Goal: Find contact information: Find contact information

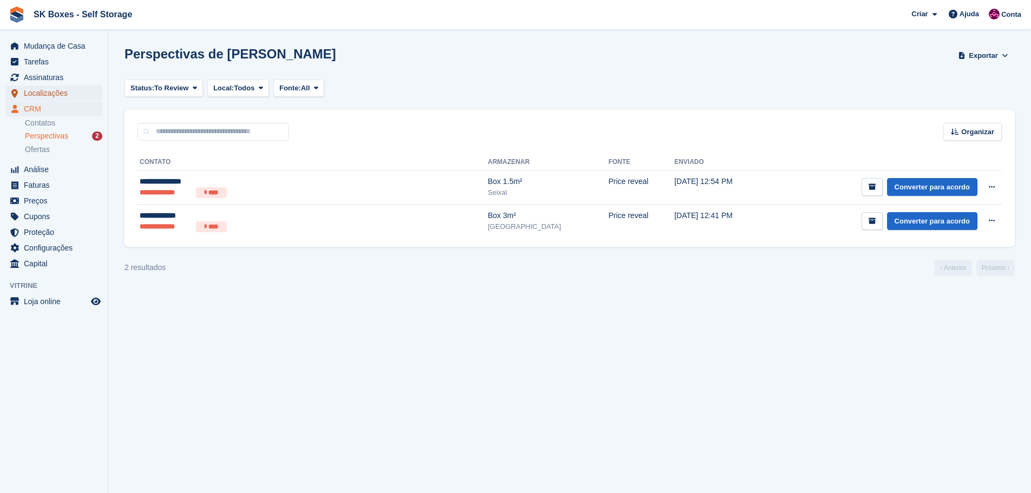
click at [60, 95] on span "Localizações" at bounding box center [56, 93] width 65 height 15
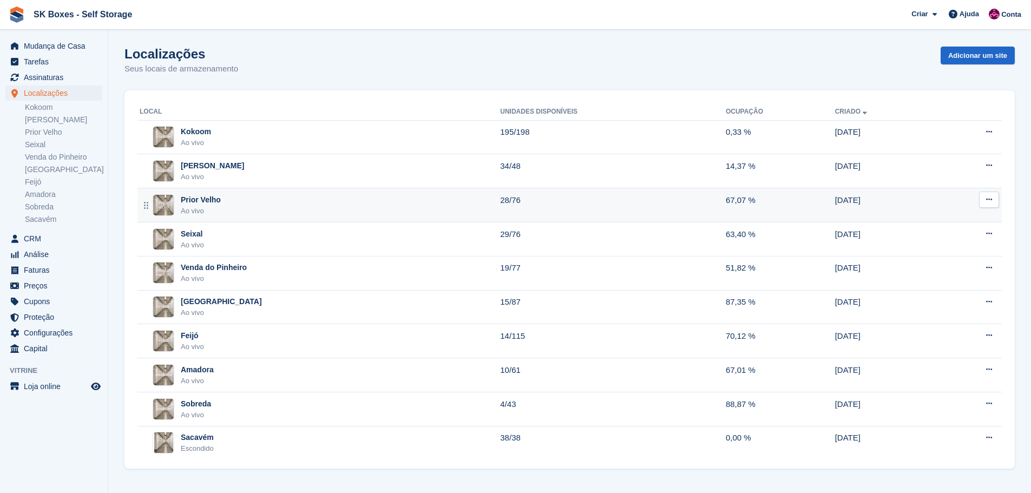
click at [295, 218] on td "Prior Velho Ao vivo" at bounding box center [318, 205] width 363 height 34
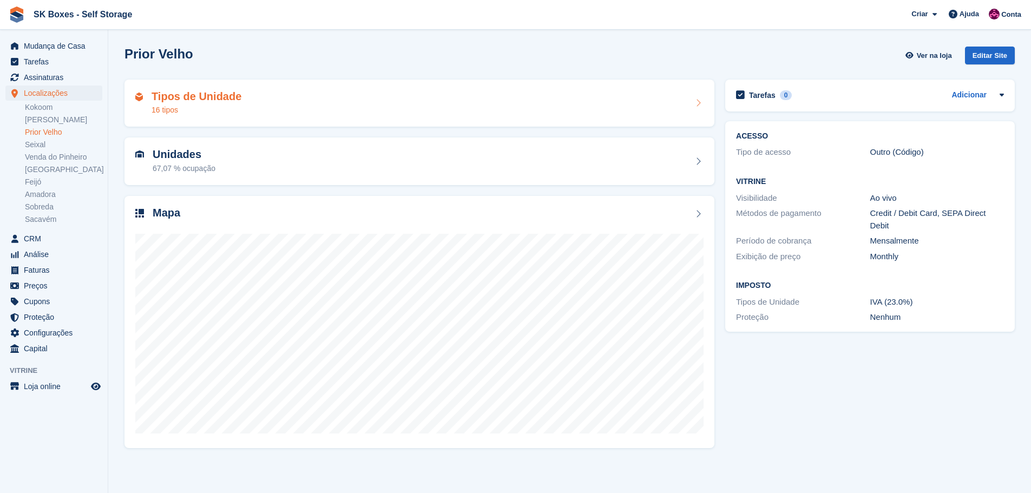
click at [278, 107] on div "Tipos de Unidade 16 tipos" at bounding box center [419, 103] width 568 height 26
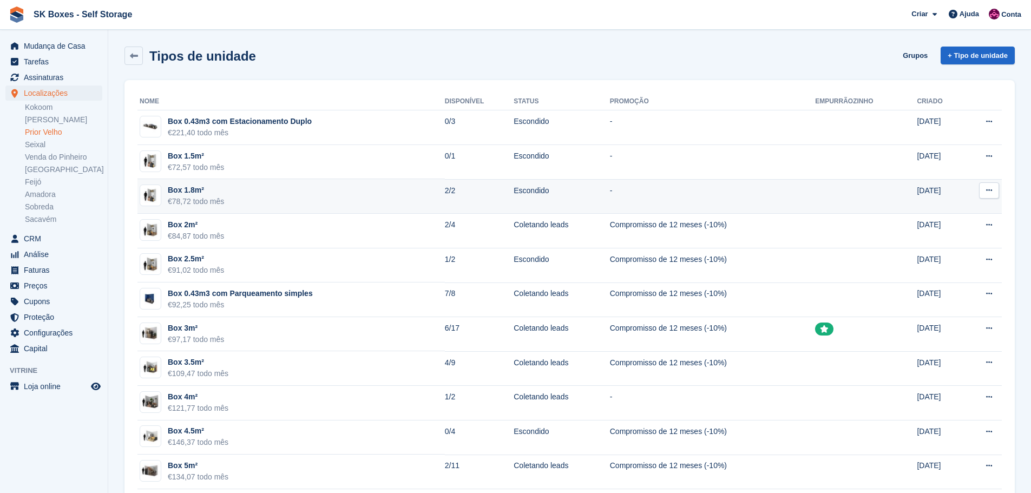
click at [351, 195] on td "Box 1.8m² €78,72 todo mês" at bounding box center [290, 196] width 307 height 35
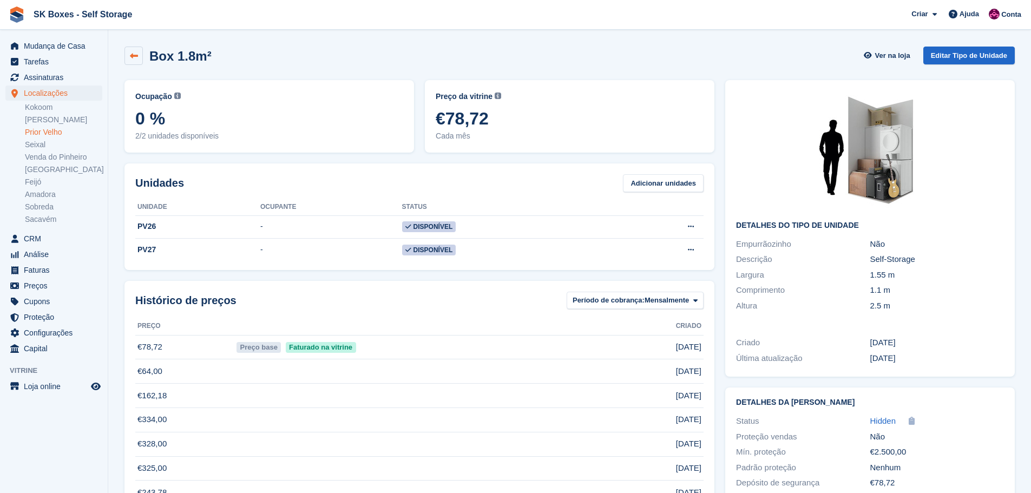
click at [140, 55] on link at bounding box center [133, 56] width 18 height 18
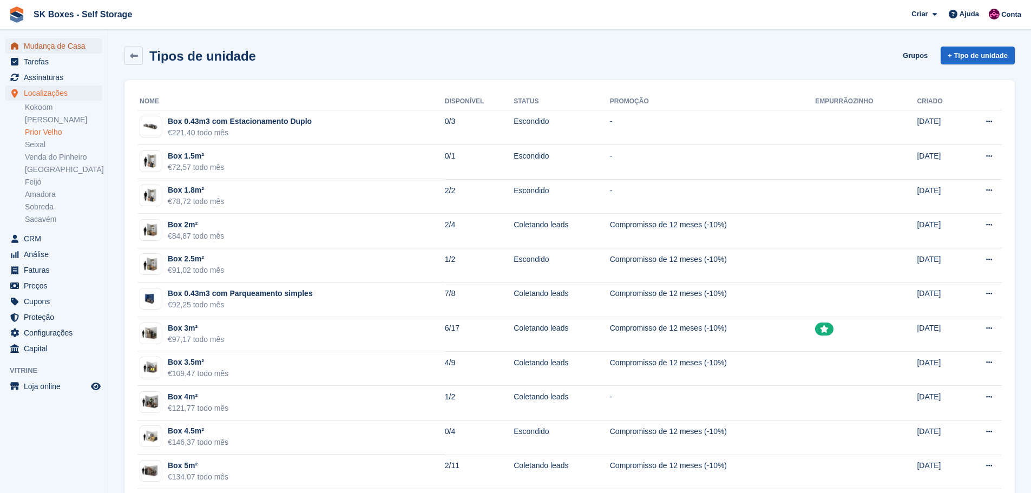
click at [55, 44] on span "Mudança de Casa" at bounding box center [56, 45] width 65 height 15
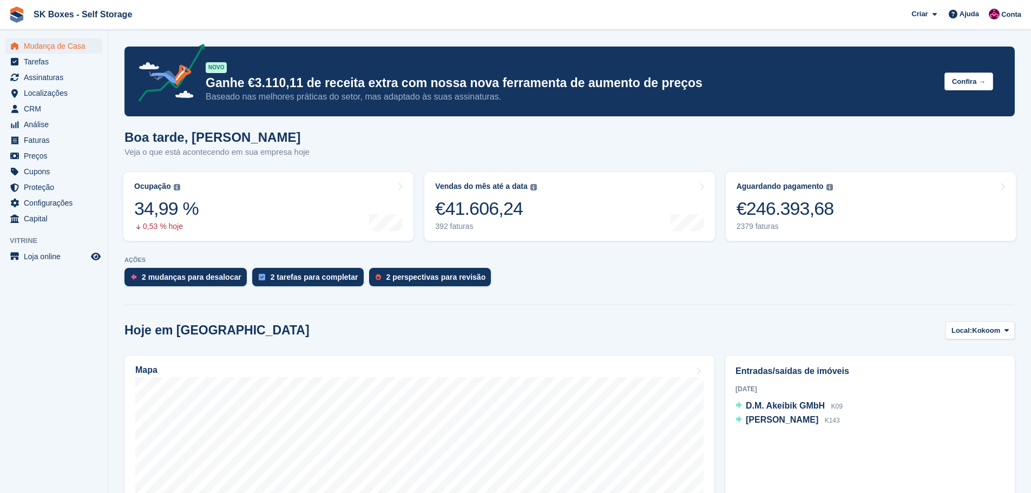
click at [450, 290] on link "2 perspectivas para revisão" at bounding box center [433, 280] width 128 height 24
click at [453, 281] on div "2 perspectivas para revisão" at bounding box center [436, 277] width 100 height 9
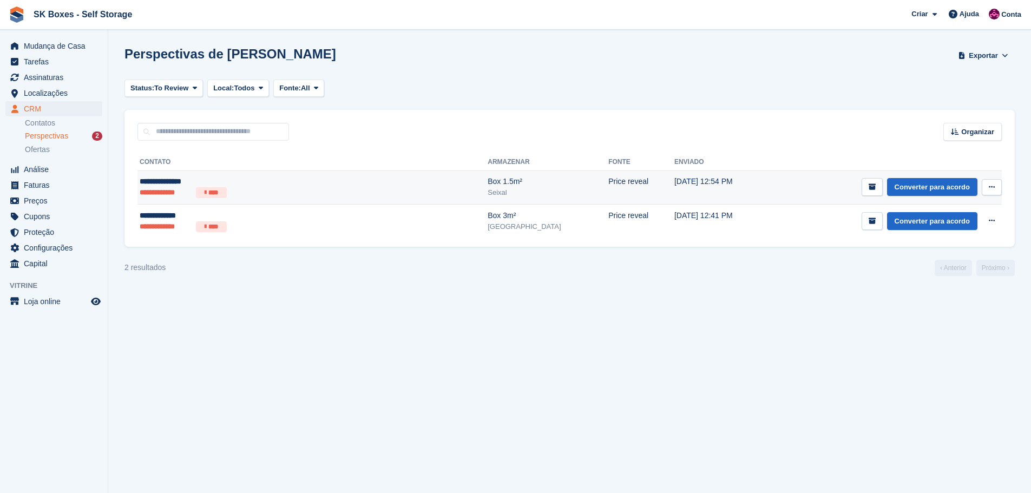
click at [608, 177] on td "Price reveal" at bounding box center [641, 187] width 66 height 34
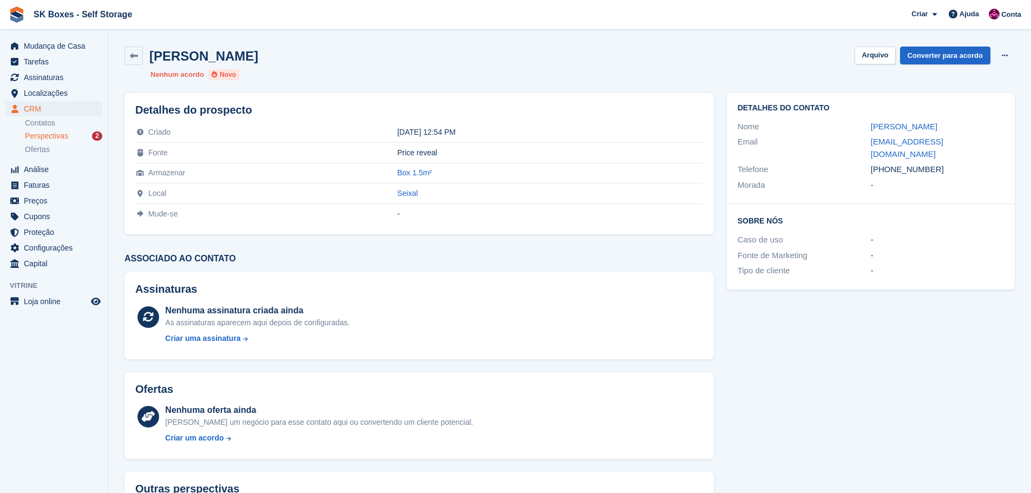
drag, startPoint x: 900, startPoint y: 126, endPoint x: 948, endPoint y: 126, distance: 47.1
click at [948, 126] on div "Nome Mariana Bacelar" at bounding box center [871, 127] width 266 height 16
copy div "Mariana Bacelar"
click at [826, 163] on div "Telefone" at bounding box center [804, 169] width 133 height 12
drag, startPoint x: 851, startPoint y: 117, endPoint x: 938, endPoint y: 123, distance: 86.8
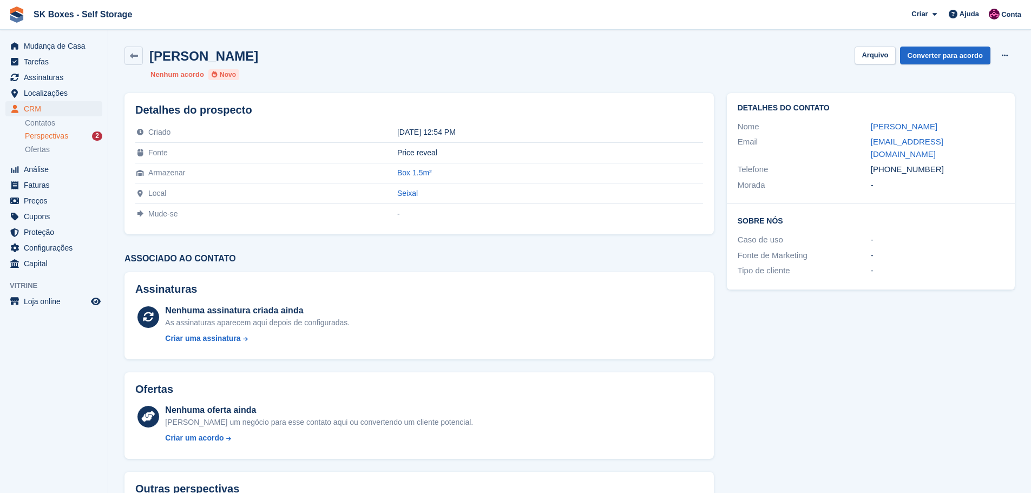
click at [938, 123] on div "Detalhes do contato Nome Mariana Bacelar Email bbls.mariana@gmail.com Telefone …" at bounding box center [871, 148] width 288 height 111
copy div "Mariana Bacelar"
drag, startPoint x: 872, startPoint y: 141, endPoint x: 981, endPoint y: 135, distance: 108.9
click at [981, 135] on div "Email bbls.mariana@gmail.com" at bounding box center [871, 148] width 266 height 28
copy div "bbls.mariana@gmail.com"
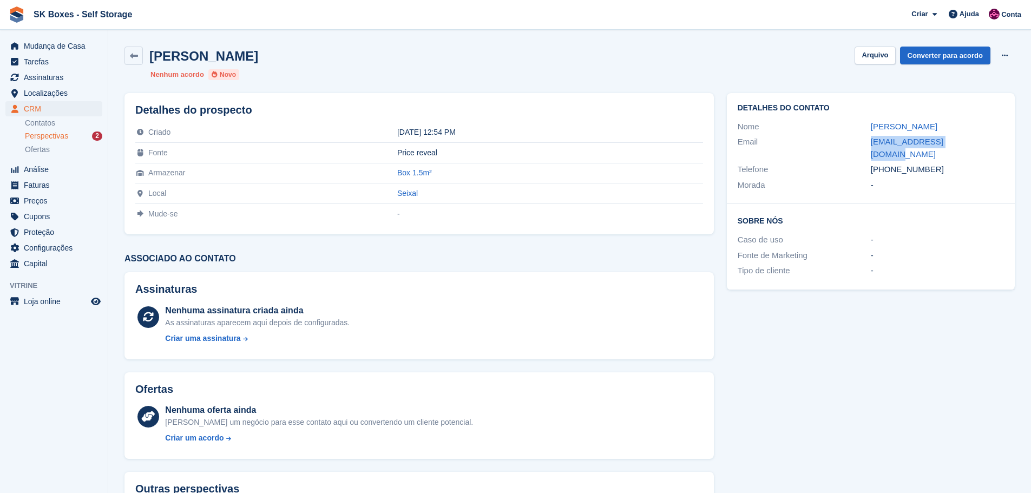
drag, startPoint x: 942, startPoint y: 159, endPoint x: 888, endPoint y: 159, distance: 53.6
click at [888, 163] on div "+351933588269" at bounding box center [937, 169] width 133 height 12
copy div "933588269"
drag, startPoint x: 886, startPoint y: 140, endPoint x: 978, endPoint y: 137, distance: 91.5
click at [978, 137] on div "Email bbls.mariana@gmail.com" at bounding box center [871, 148] width 266 height 28
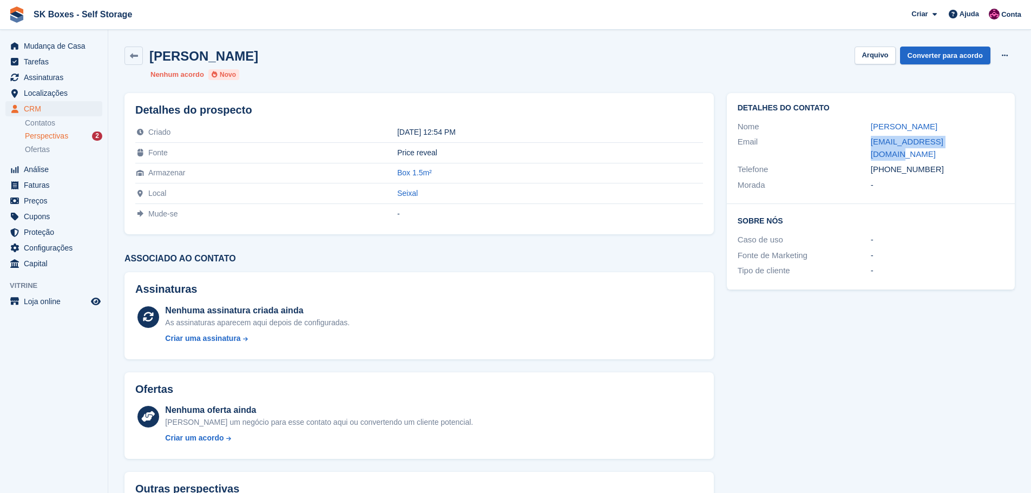
copy div "bbls.mariana@gmail.com"
click at [879, 57] on button "Arquivo" at bounding box center [874, 56] width 41 height 18
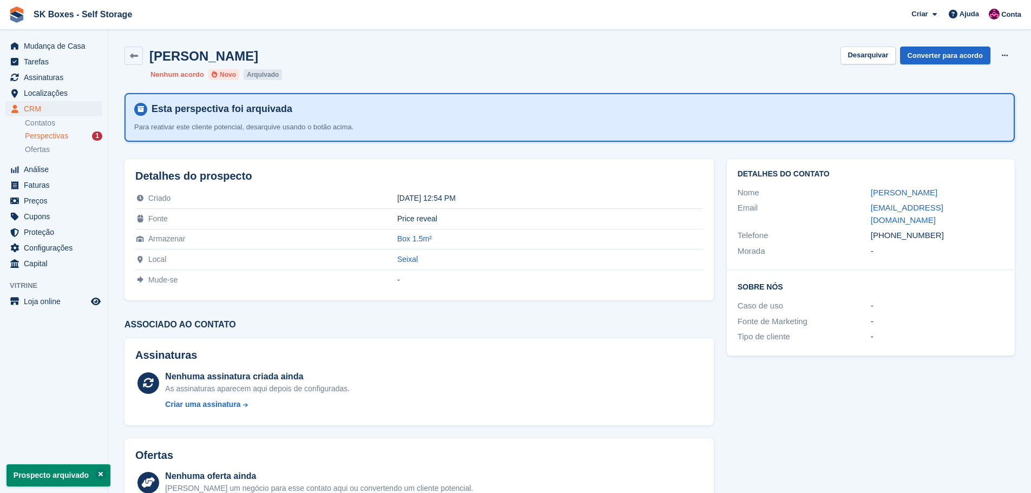
drag, startPoint x: 864, startPoint y: 193, endPoint x: 933, endPoint y: 192, distance: 68.7
click at [943, 192] on div "Nome Mariana Bacelar" at bounding box center [871, 193] width 266 height 16
click at [65, 133] on span "Perspectivas" at bounding box center [46, 136] width 43 height 10
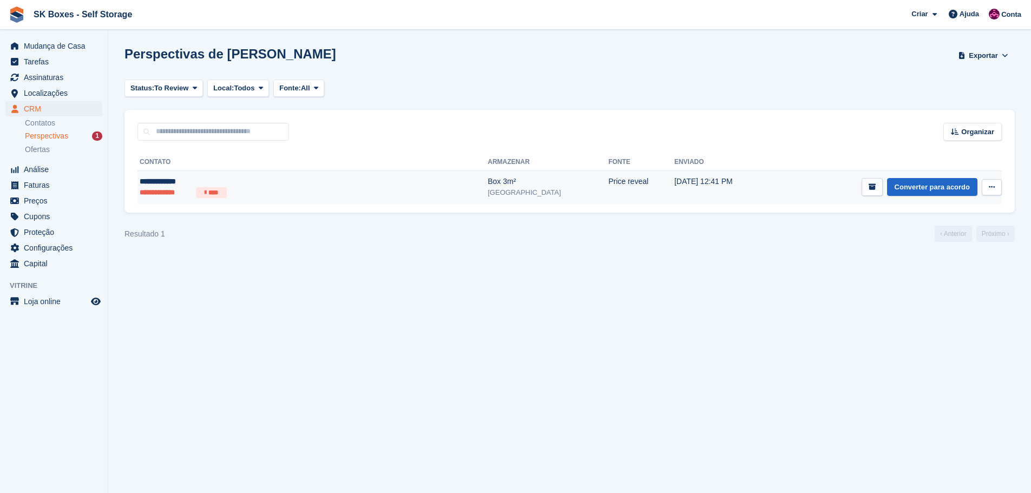
click at [208, 179] on div "**********" at bounding box center [245, 181] width 211 height 11
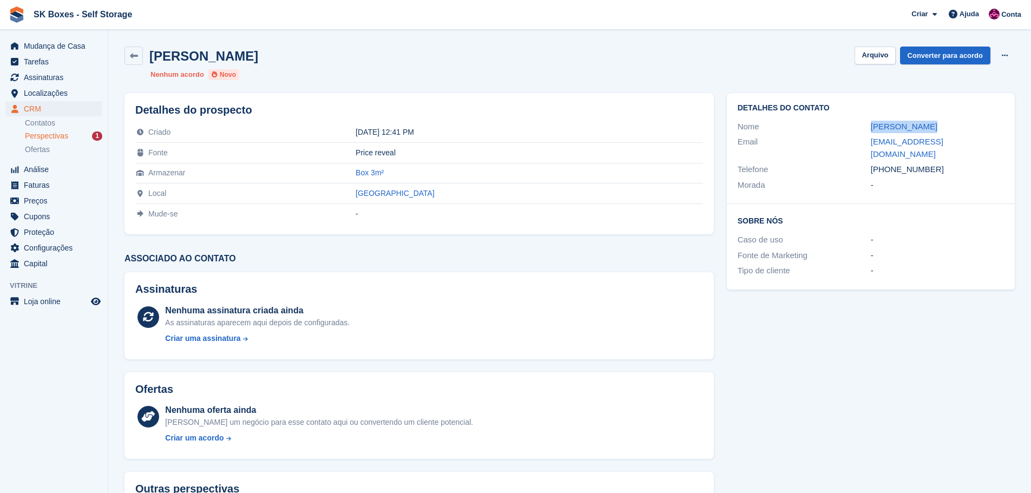
drag, startPoint x: 852, startPoint y: 127, endPoint x: 932, endPoint y: 129, distance: 80.1
click at [932, 129] on div "Nome [PERSON_NAME]" at bounding box center [871, 127] width 266 height 16
copy div "[PERSON_NAME]"
drag, startPoint x: 865, startPoint y: 139, endPoint x: 980, endPoint y: 140, distance: 114.7
click at [980, 140] on div "Email [EMAIL_ADDRESS][DOMAIN_NAME]" at bounding box center [871, 148] width 266 height 28
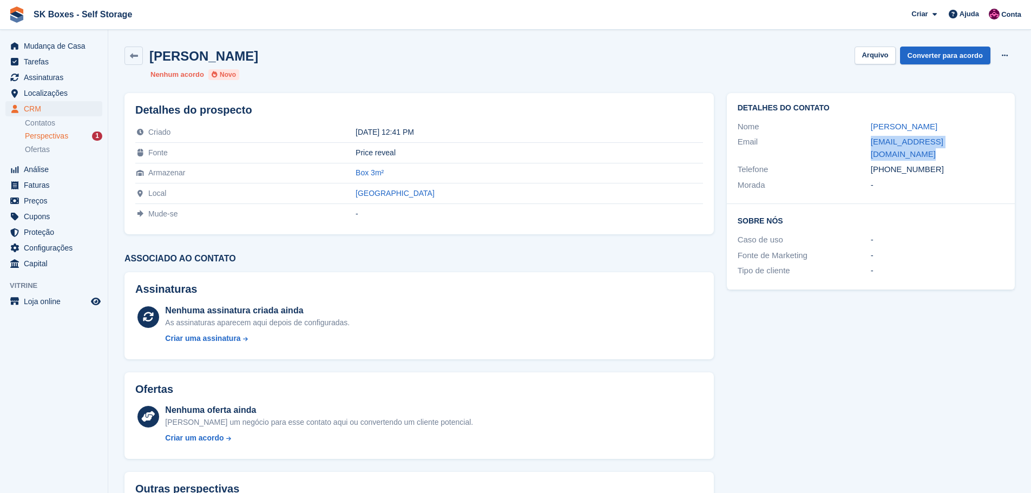
copy div "[EMAIL_ADDRESS][DOMAIN_NAME]"
drag, startPoint x: 945, startPoint y: 157, endPoint x: 890, endPoint y: 155, distance: 55.2
click at [890, 163] on div "[PHONE_NUMBER]" at bounding box center [937, 169] width 133 height 12
copy div "965897145"
click at [863, 144] on div "Email" at bounding box center [804, 148] width 133 height 24
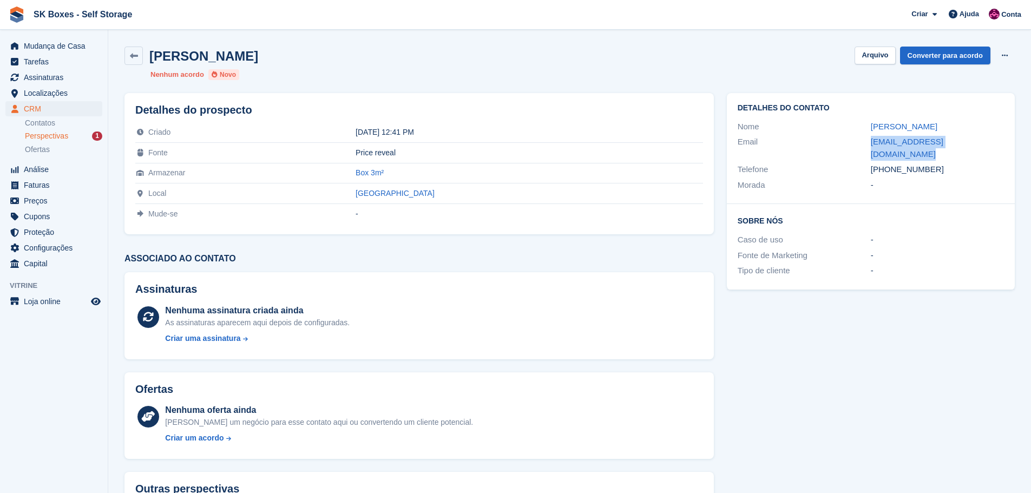
drag, startPoint x: 863, startPoint y: 139, endPoint x: 982, endPoint y: 137, distance: 119.1
click at [982, 137] on div "Email [EMAIL_ADDRESS][DOMAIN_NAME]" at bounding box center [871, 148] width 266 height 28
copy div "[EMAIL_ADDRESS][DOMAIN_NAME]"
